Goal: Check status: Check status

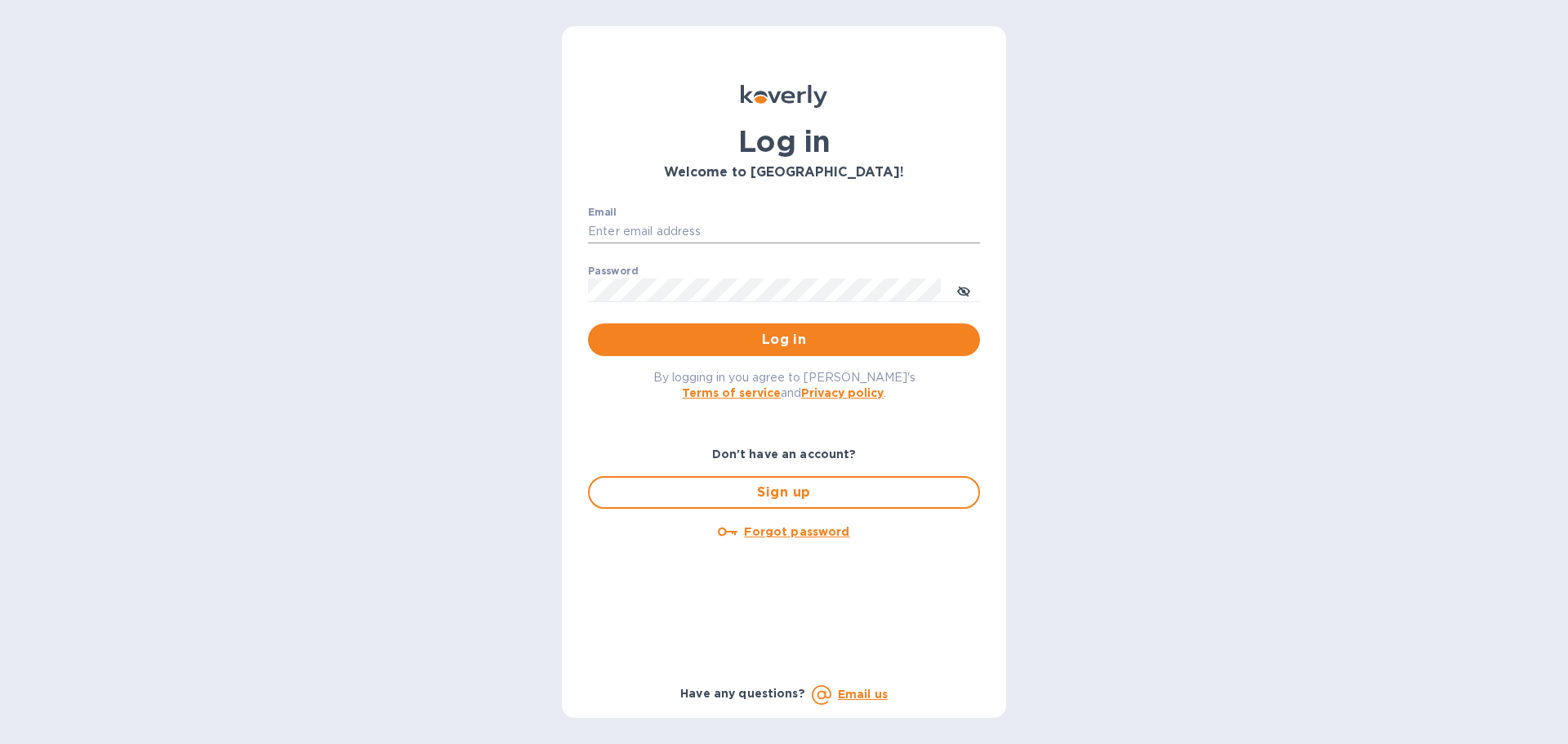
click at [654, 230] on input "Email" at bounding box center [784, 231] width 392 height 25
type input "[PERSON_NAME][EMAIL_ADDRESS][PERSON_NAME][DOMAIN_NAME]"
click at [806, 336] on span "Log in" at bounding box center [784, 340] width 366 height 19
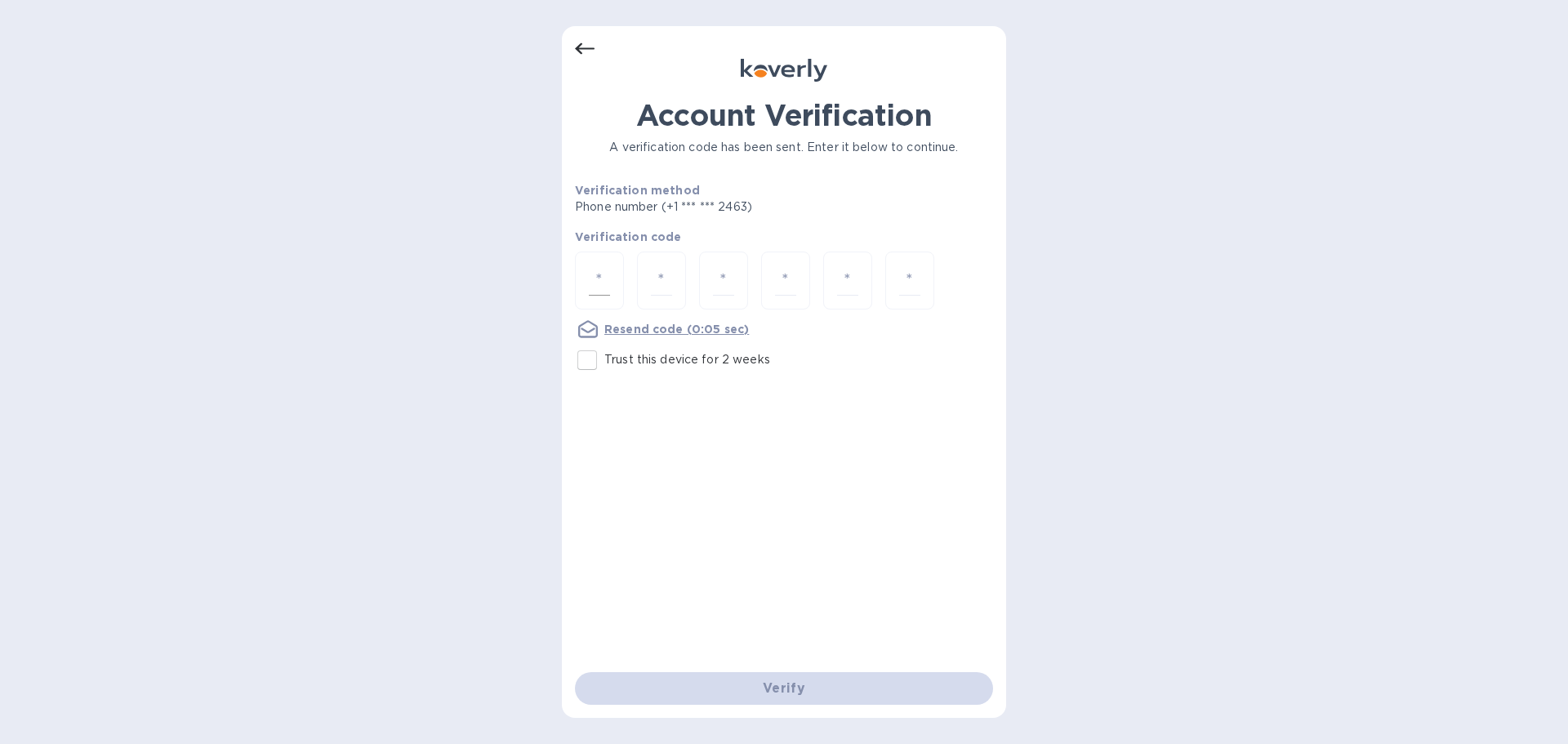
click at [612, 277] on div at bounding box center [600, 280] width 49 height 58
type input "1"
type input "3"
type input "8"
type input "4"
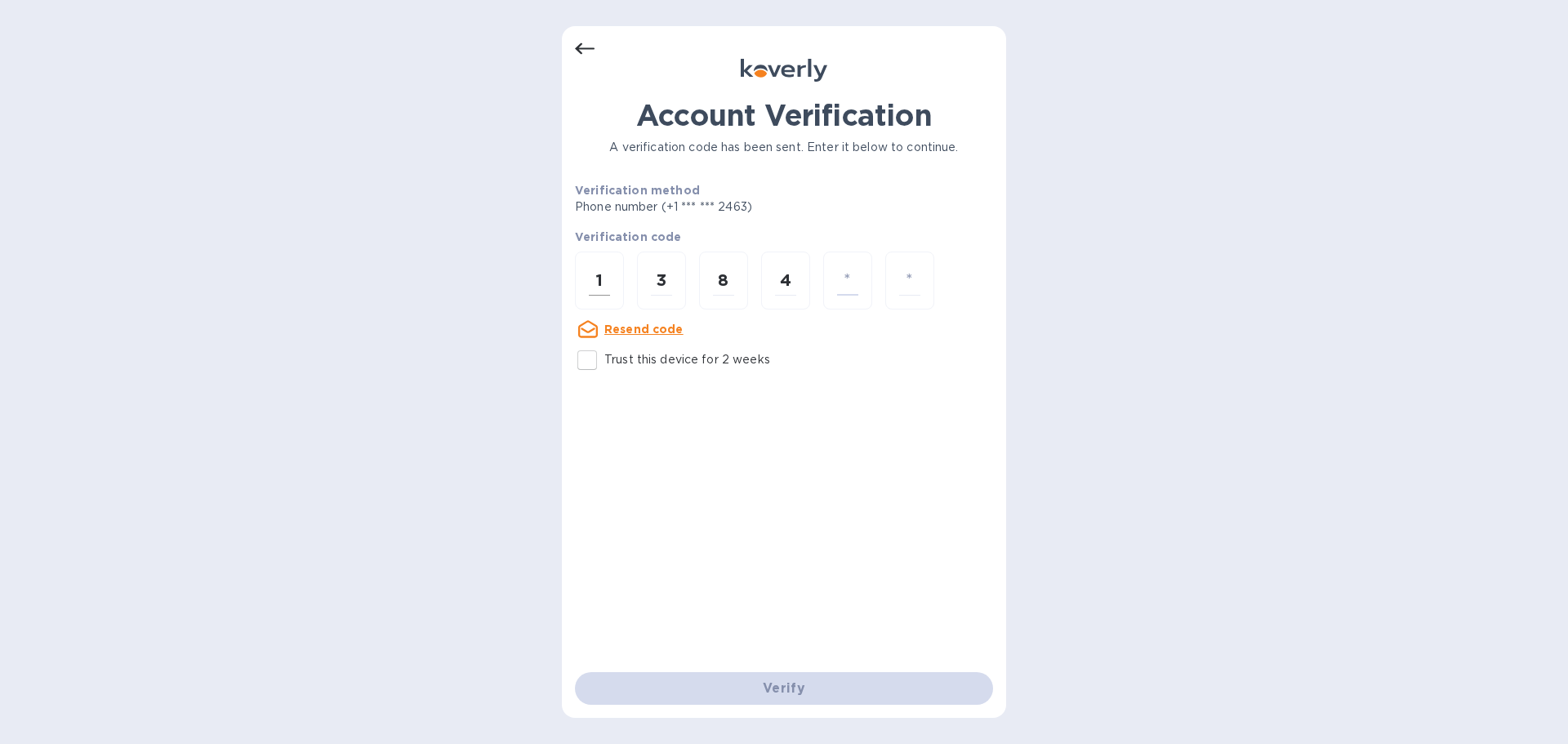
type input "9"
type input "2"
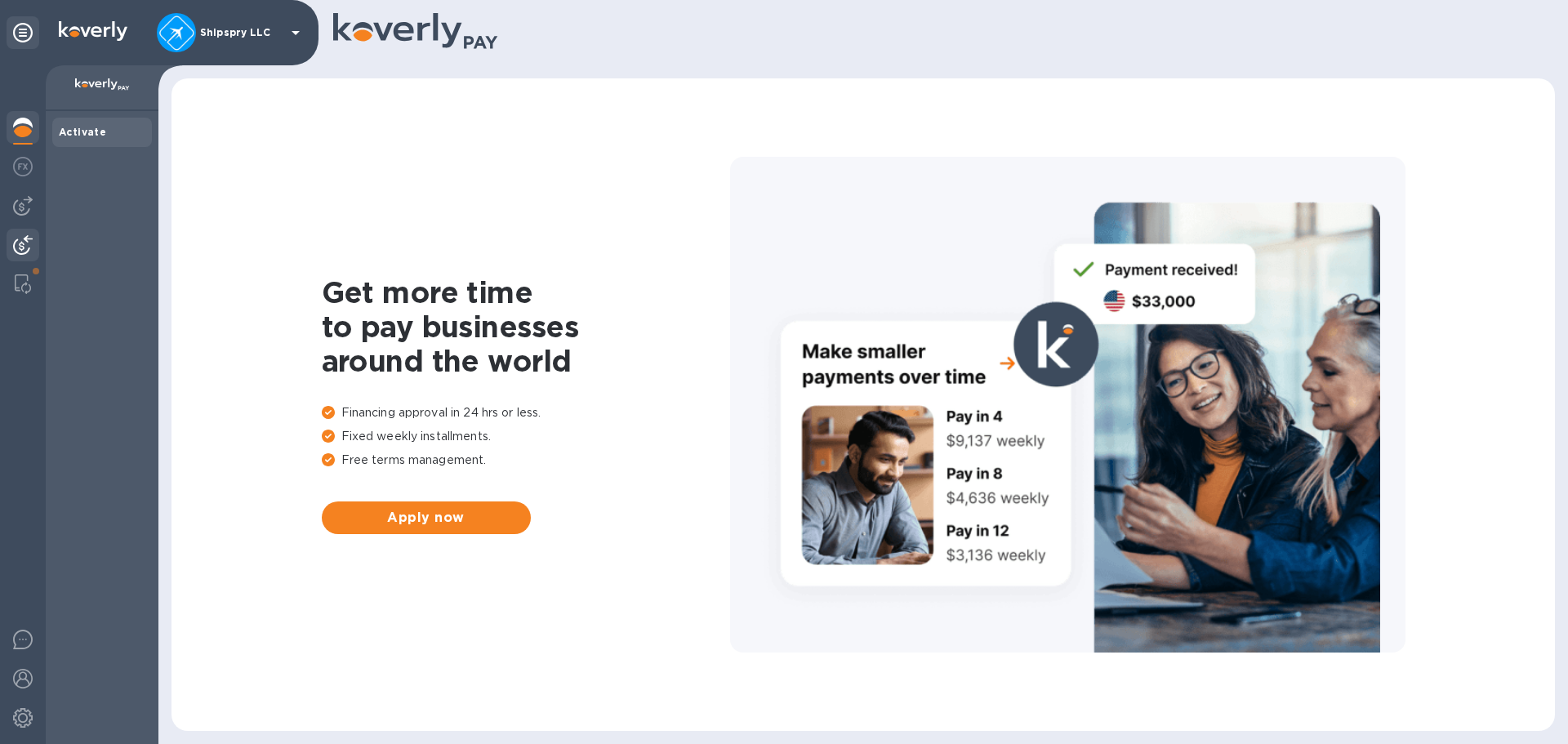
click at [19, 243] on img at bounding box center [22, 245] width 19 height 19
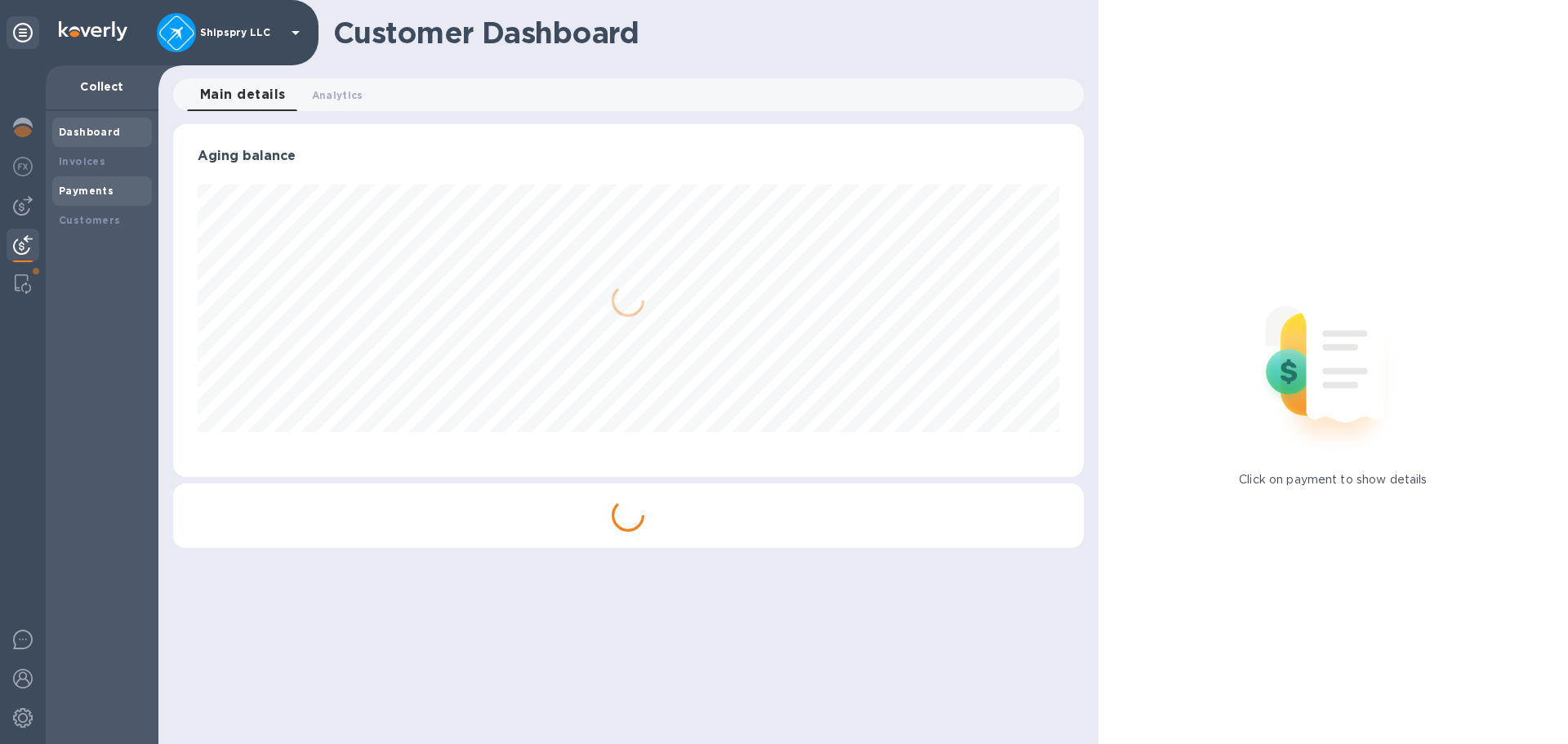
scroll to position [353, 910]
click at [86, 193] on b "Payments" at bounding box center [86, 191] width 55 height 12
